Goal: Find specific page/section: Find specific page/section

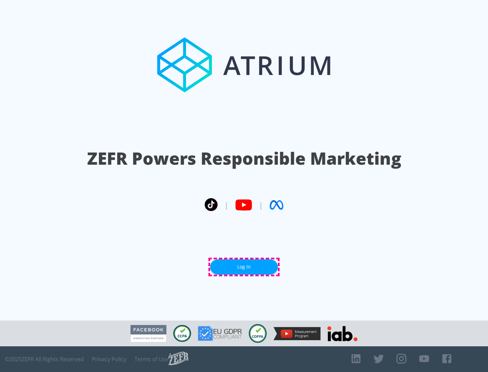
click at [244, 267] on link "Log In" at bounding box center [244, 267] width 68 height 15
